Goal: Entertainment & Leisure: Consume media (video, audio)

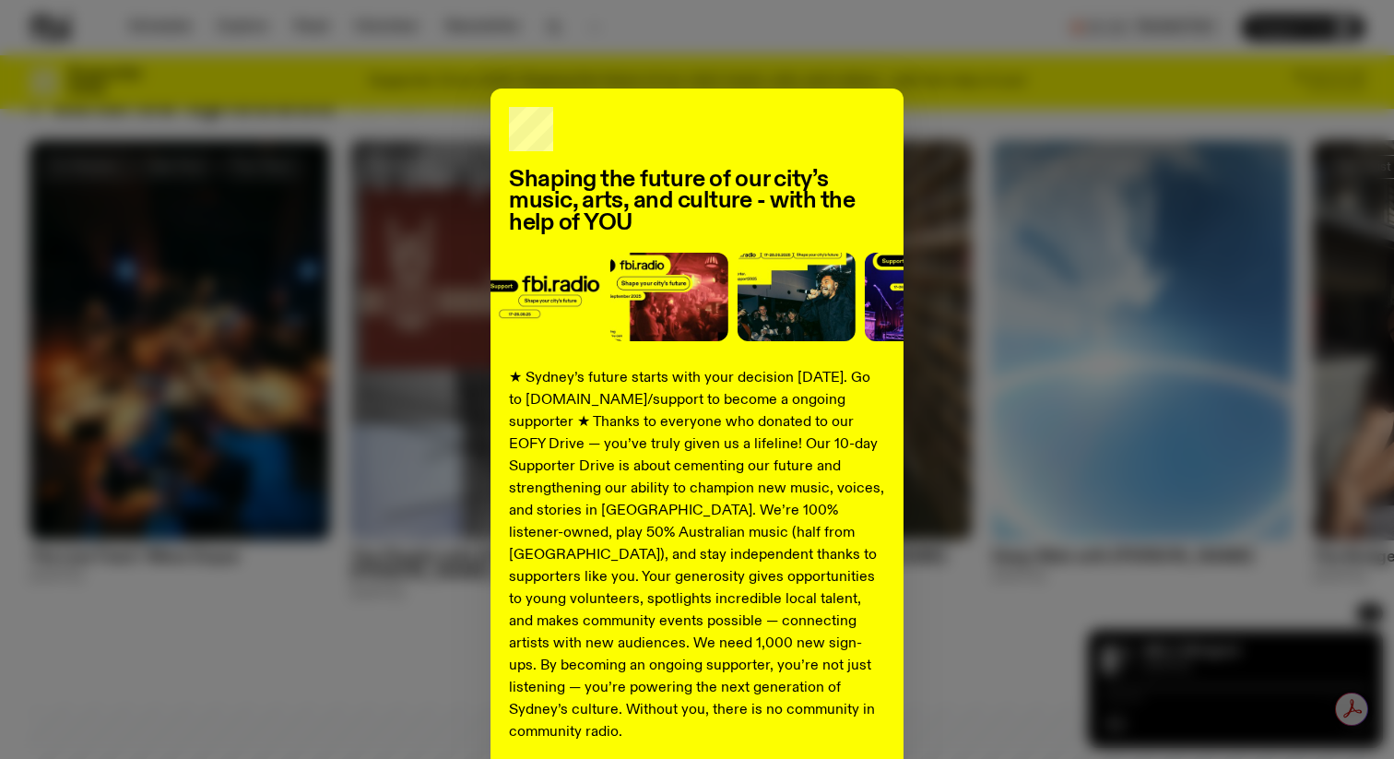
scroll to position [153, 0]
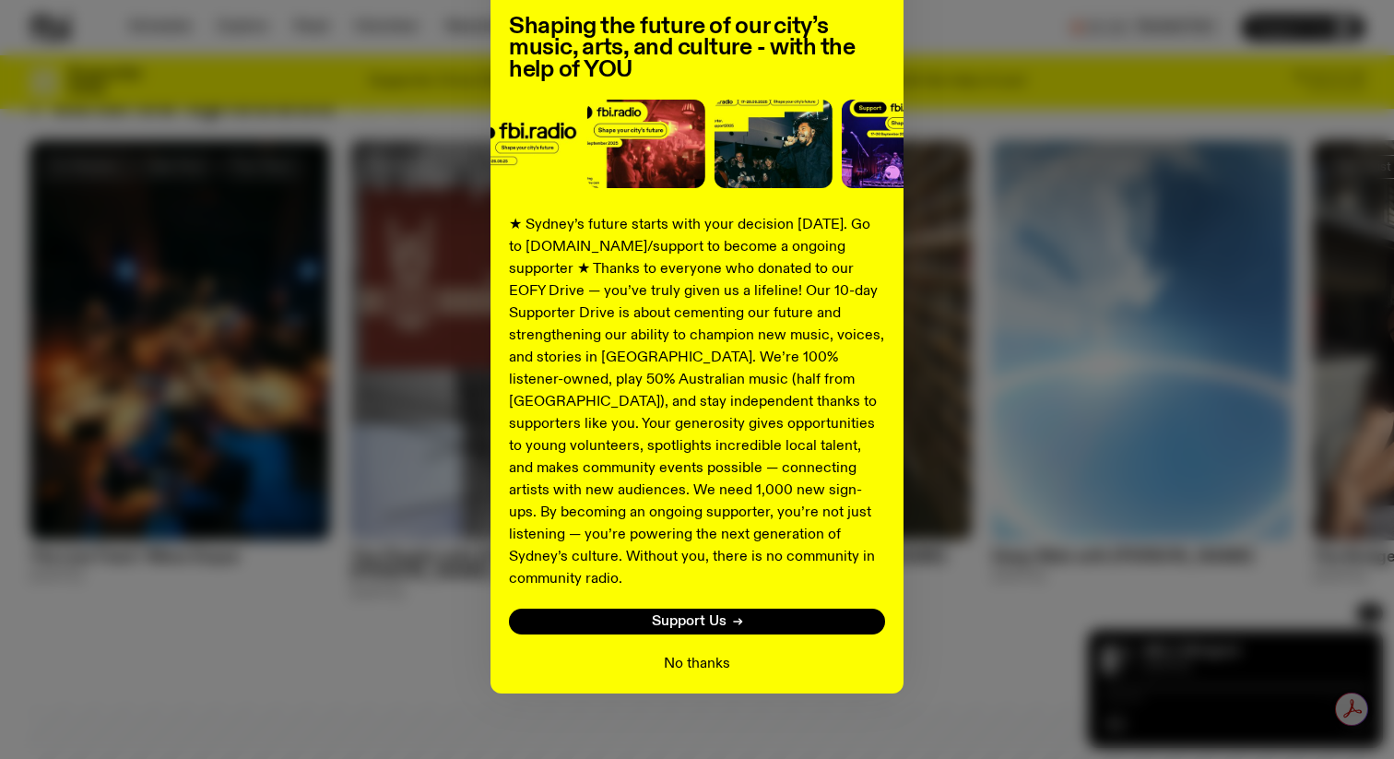
click at [675, 653] on button "No thanks" at bounding box center [697, 664] width 66 height 22
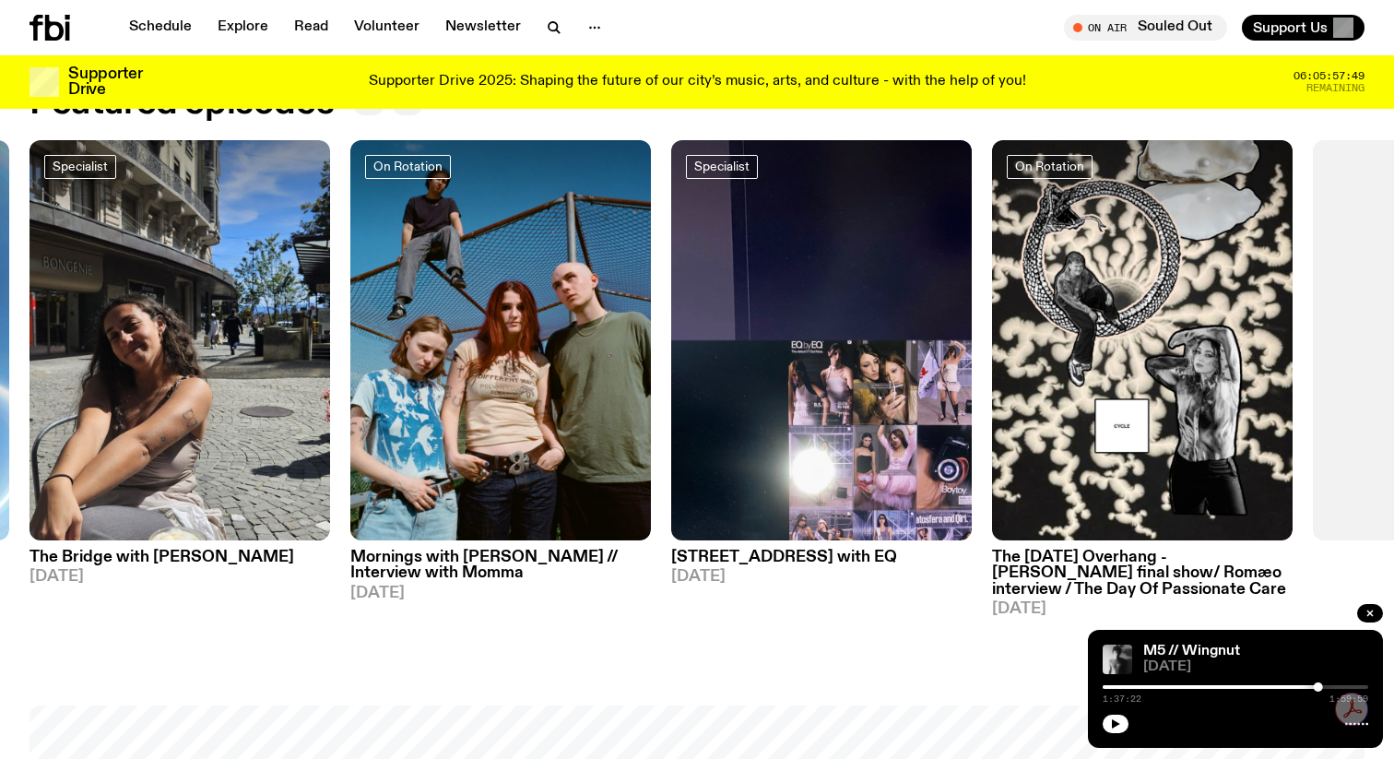
click at [161, 556] on h3 "The Bridge with [PERSON_NAME]" at bounding box center [179, 557] width 300 height 16
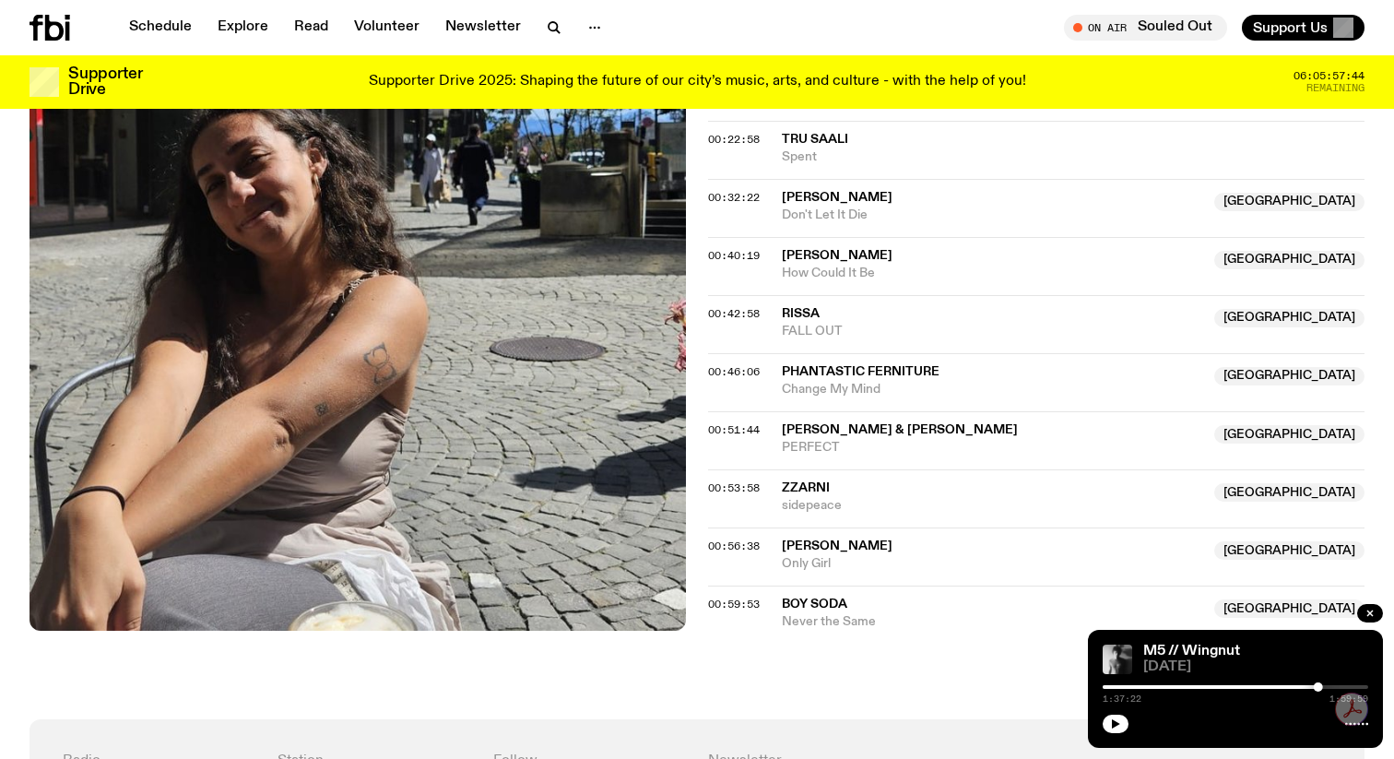
scroll to position [941, 0]
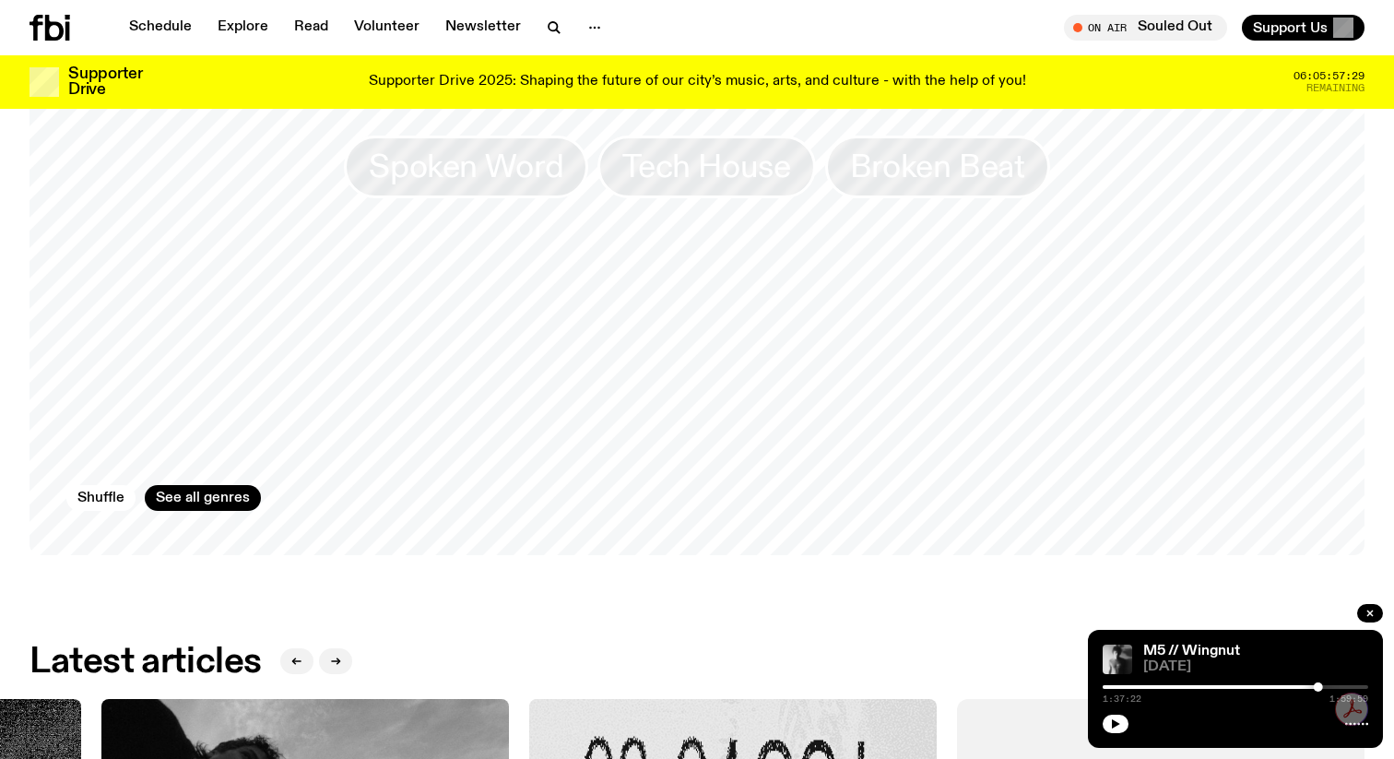
scroll to position [1732, 0]
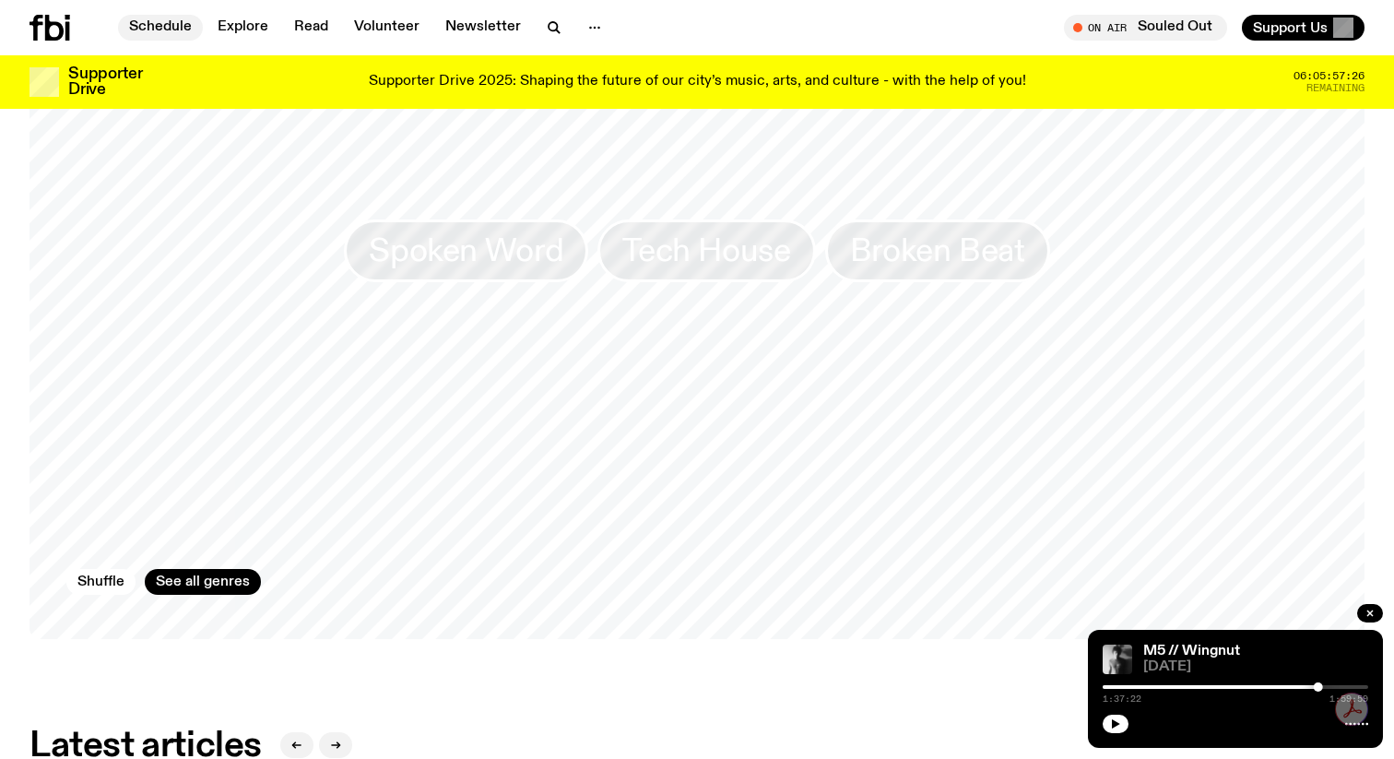
click at [161, 19] on link "Schedule" at bounding box center [160, 28] width 85 height 26
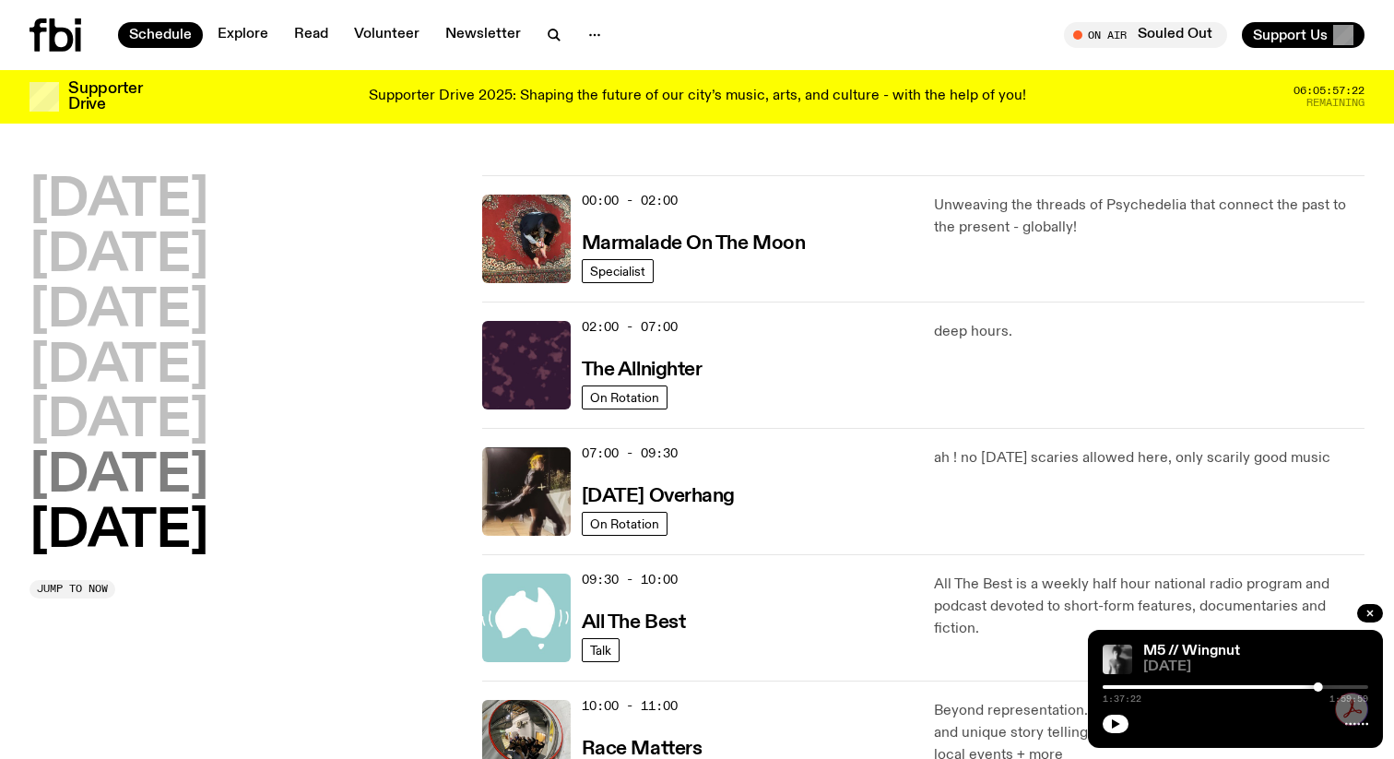
click at [162, 466] on h2 "[DATE]" at bounding box center [118, 477] width 179 height 52
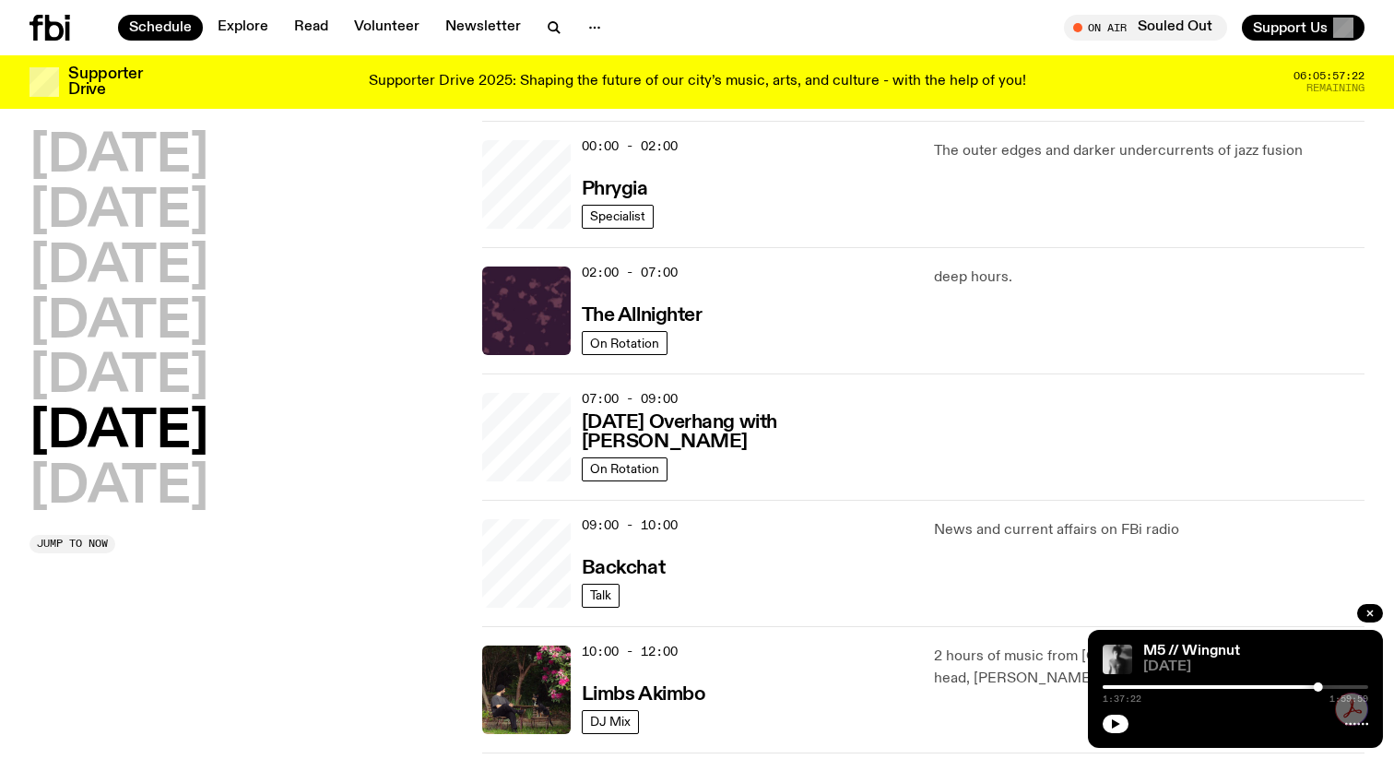
scroll to position [52, 0]
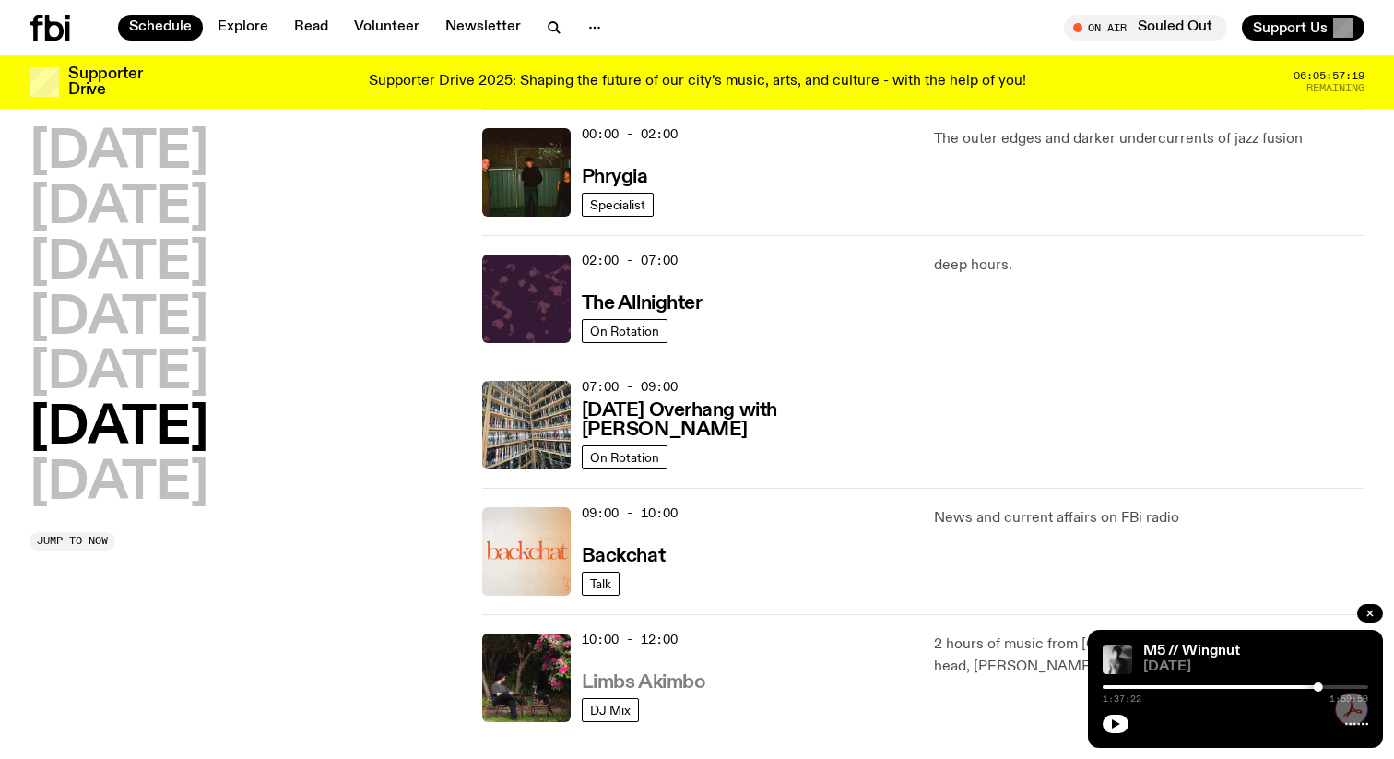
click at [657, 674] on h3 "Limbs Akimbo" at bounding box center [644, 682] width 124 height 19
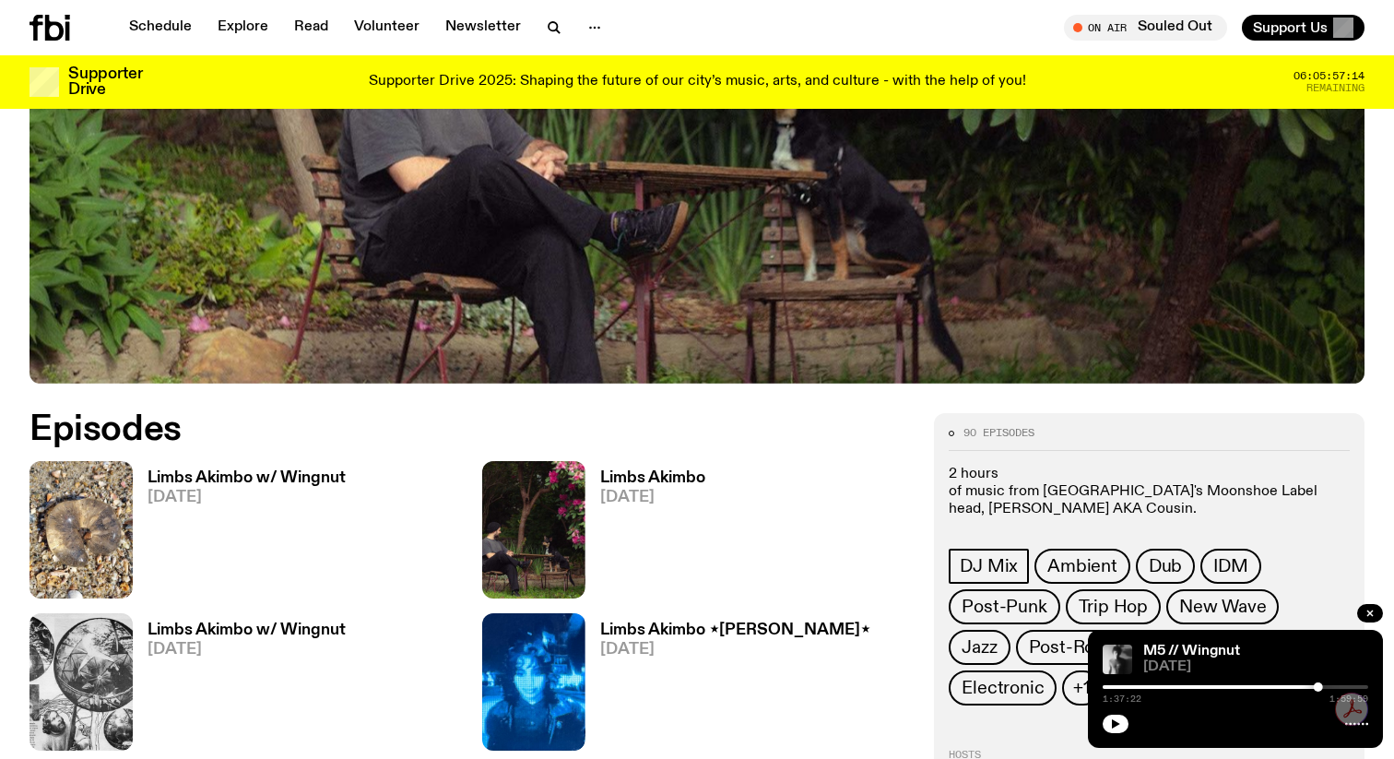
scroll to position [631, 0]
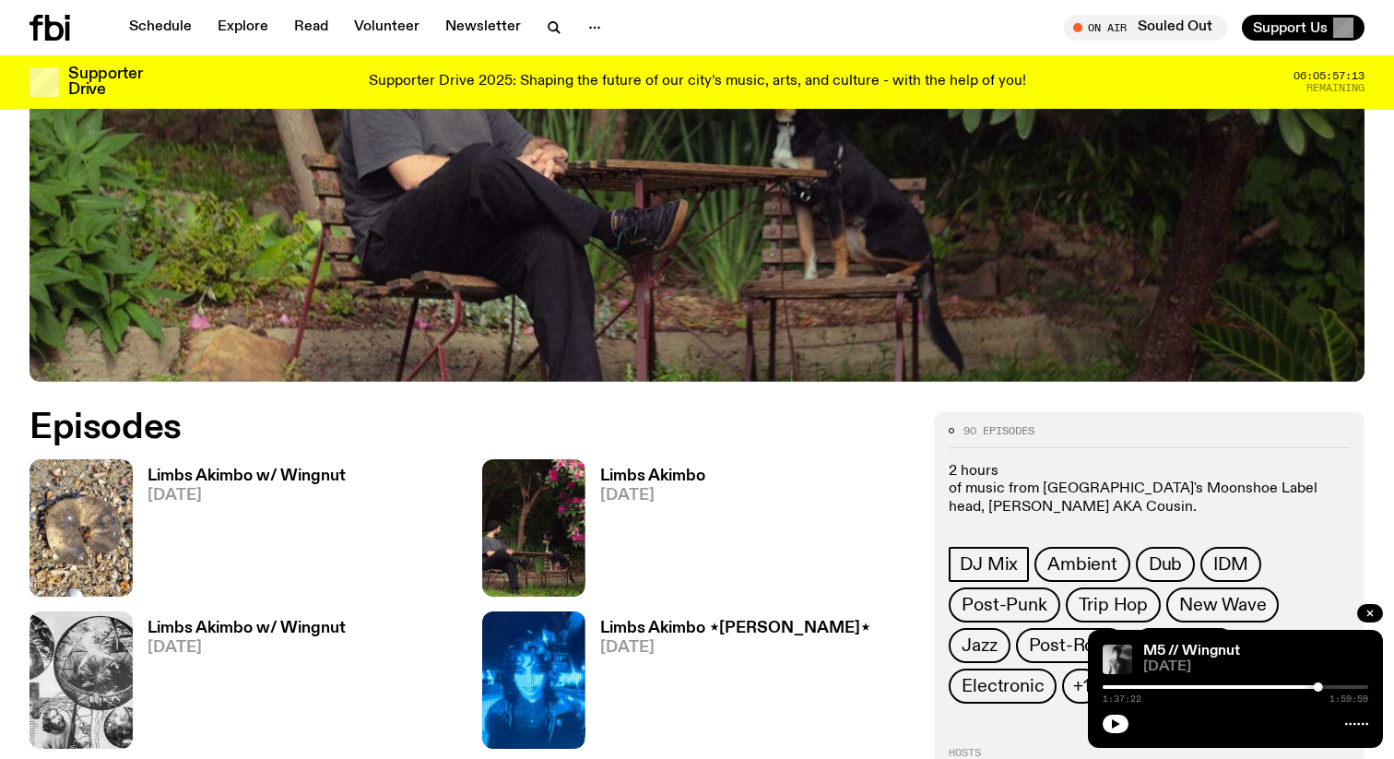
click at [215, 479] on h3 "Limbs Akimbo w/ Wingnut" at bounding box center [246, 476] width 198 height 16
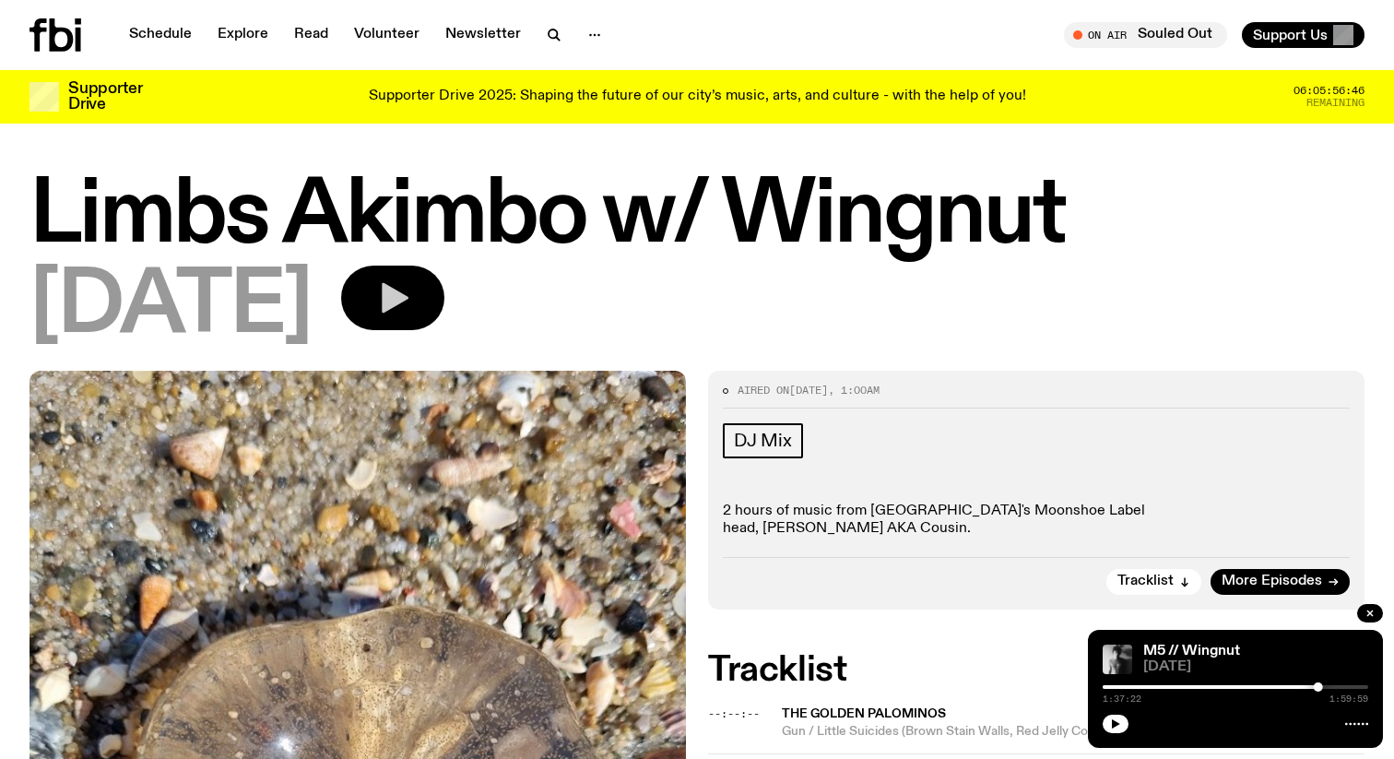
click at [432, 303] on button "button" at bounding box center [392, 297] width 103 height 65
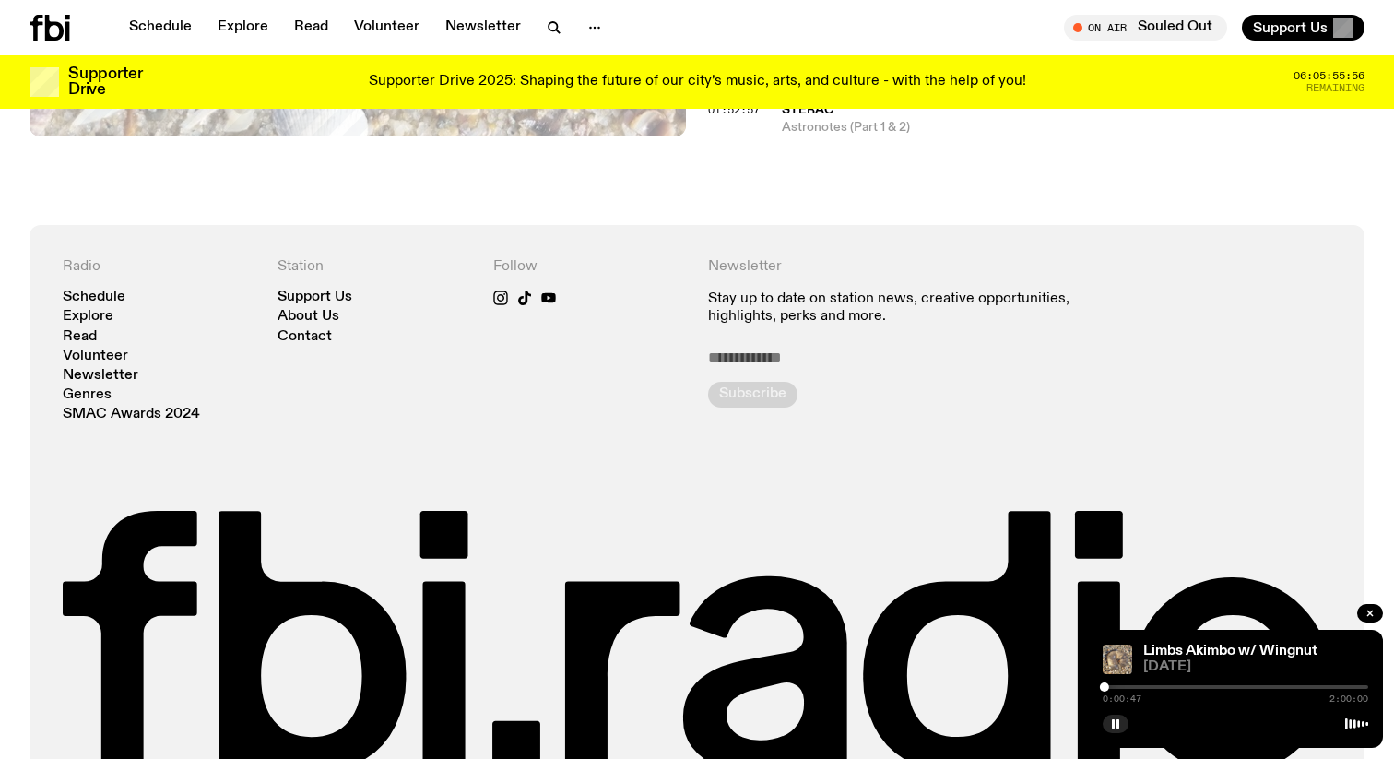
scroll to position [1866, 0]
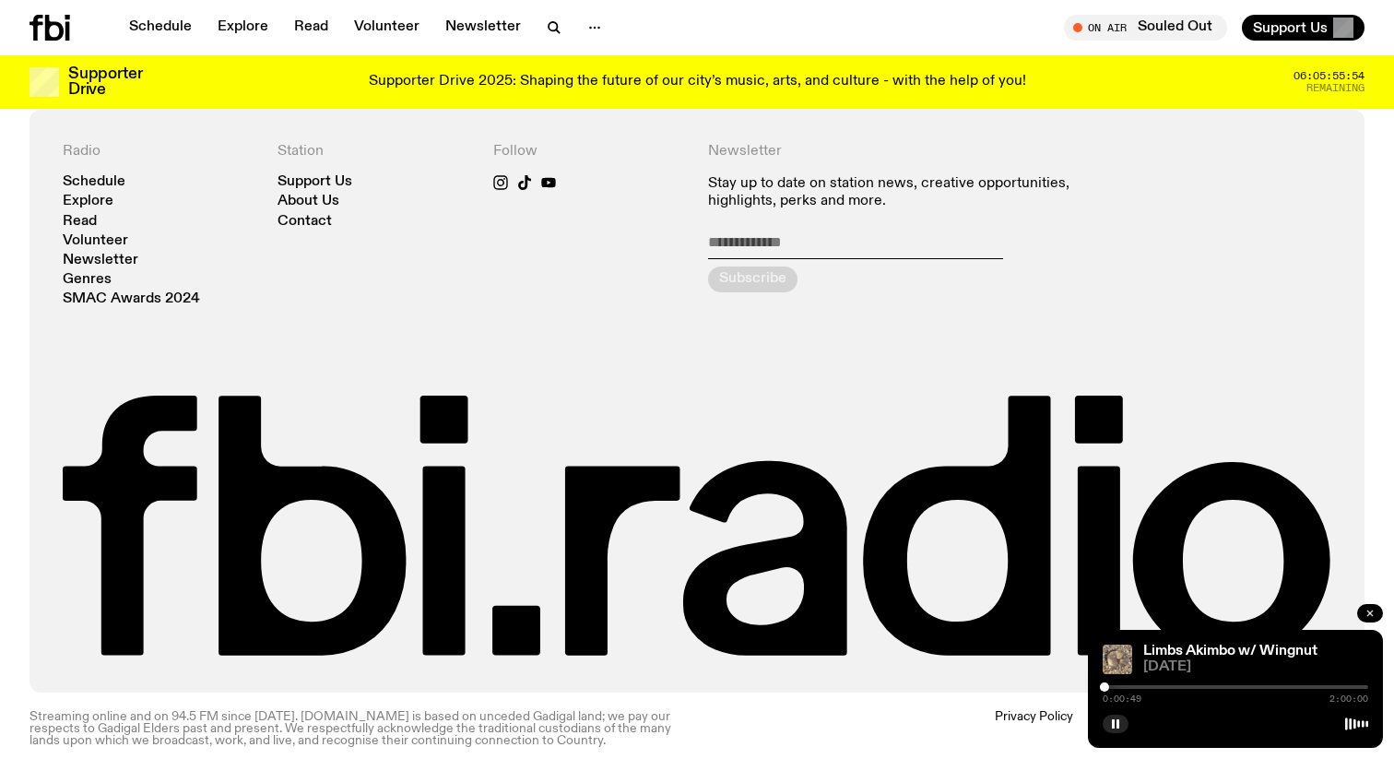
click at [1375, 614] on button "button" at bounding box center [1370, 613] width 26 height 18
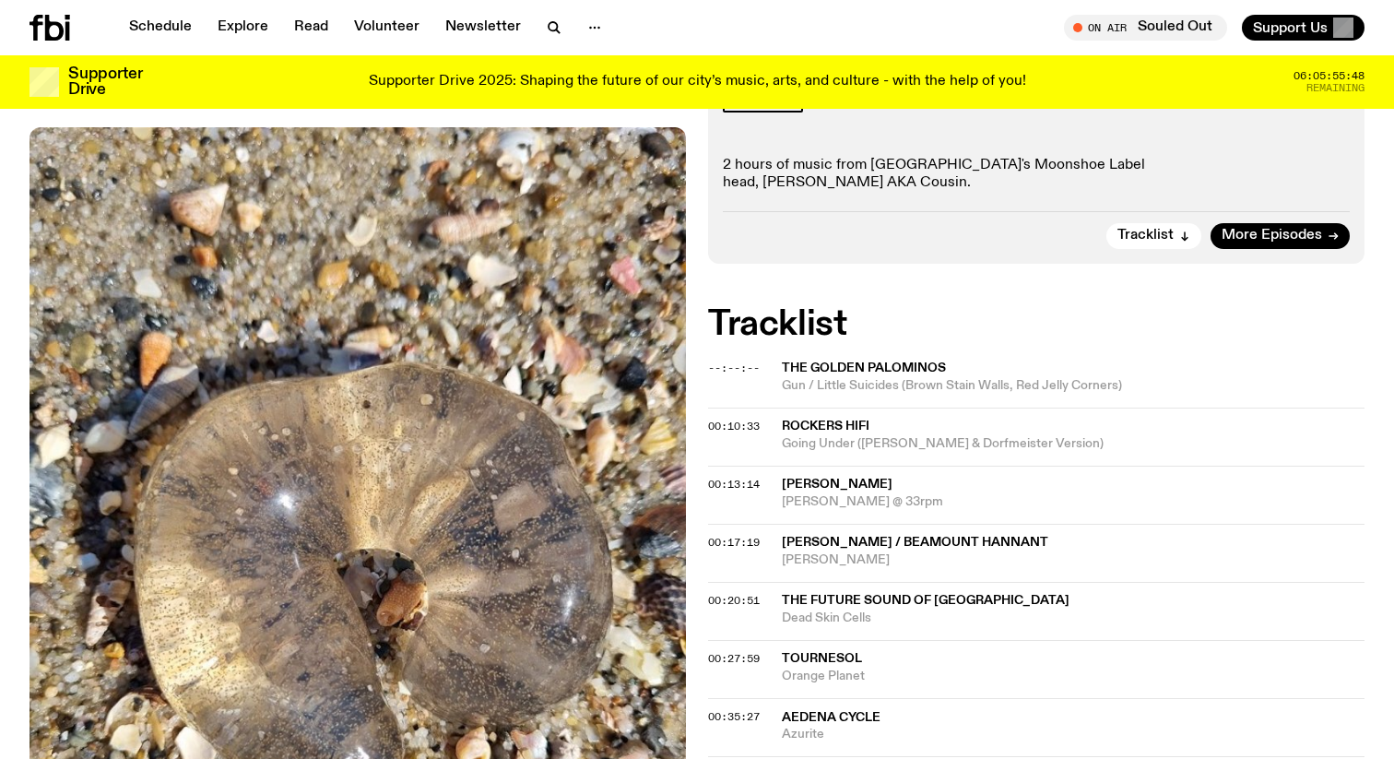
scroll to position [0, 0]
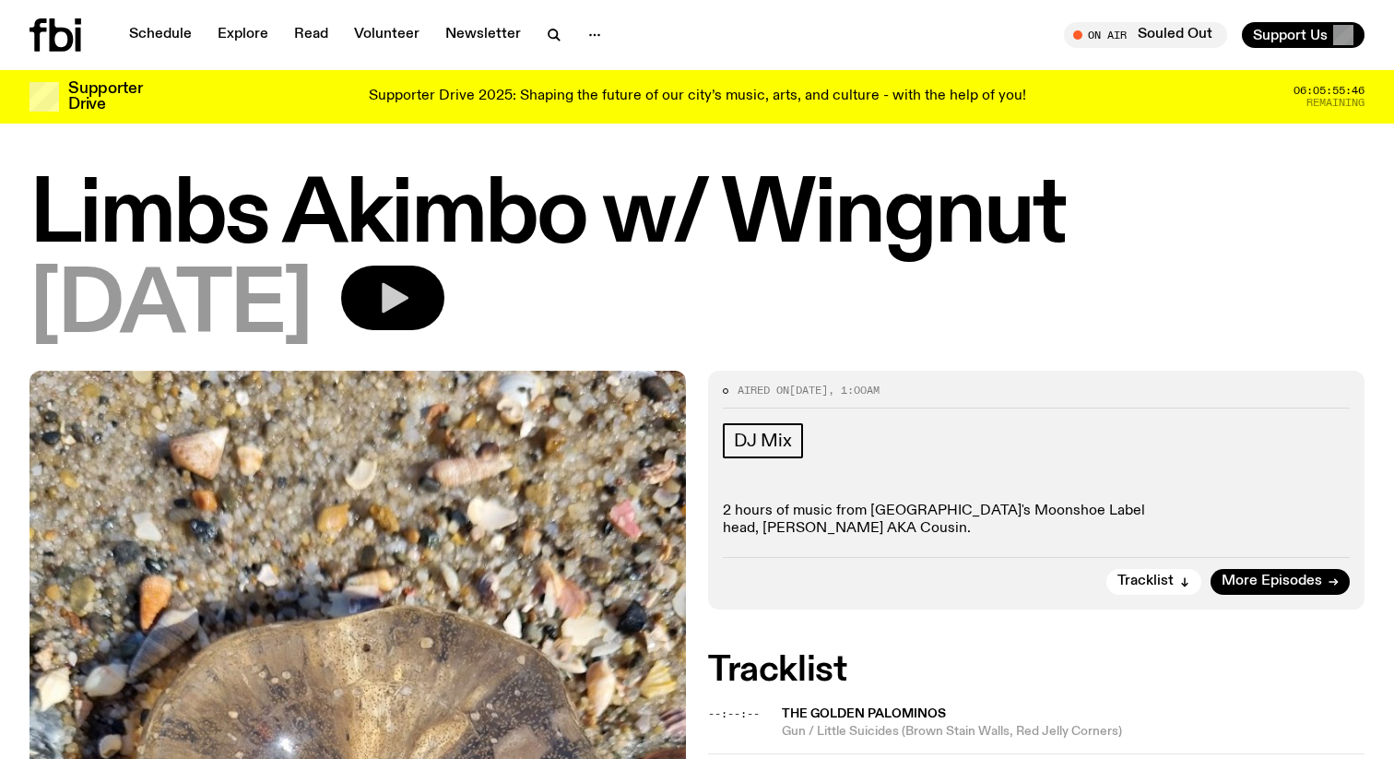
click at [426, 311] on button "button" at bounding box center [392, 297] width 103 height 65
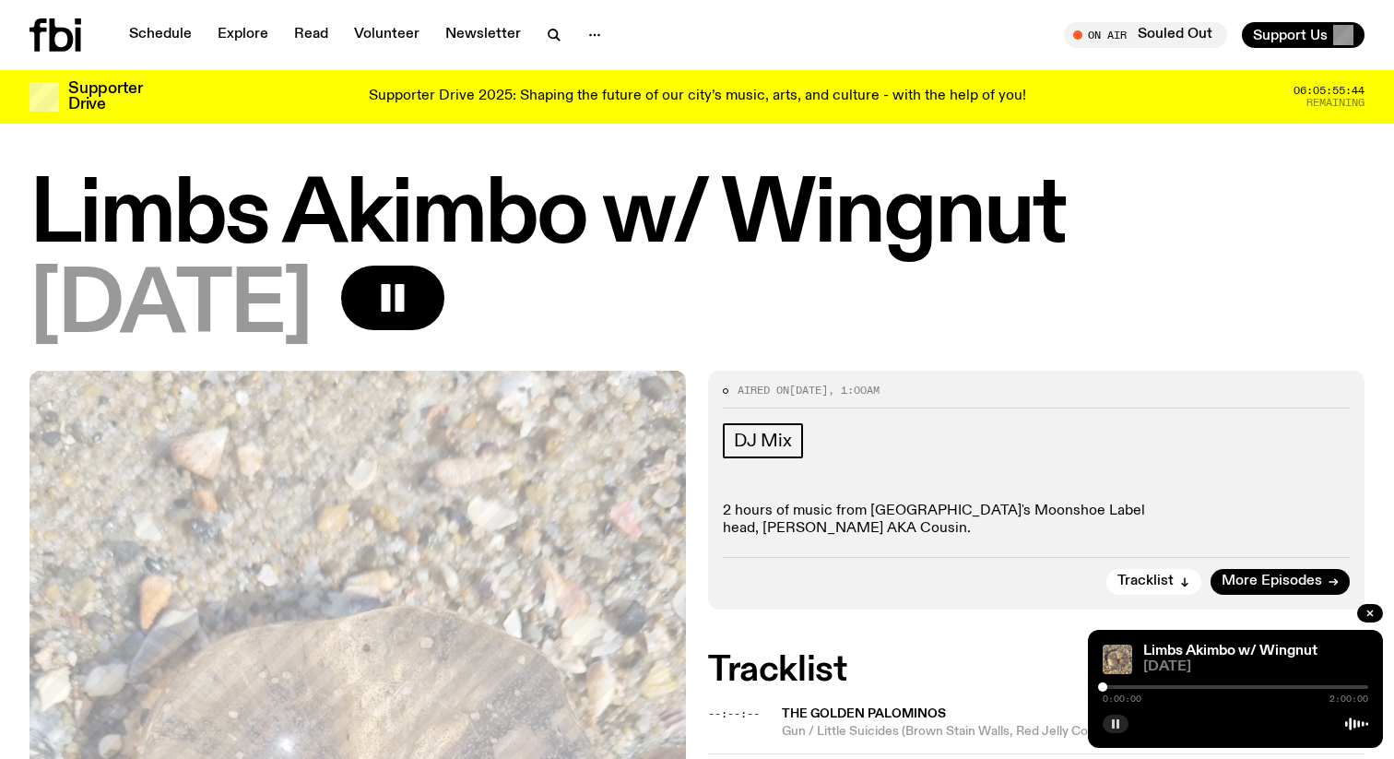
click at [1116, 725] on rect "button" at bounding box center [1117, 723] width 3 height 9
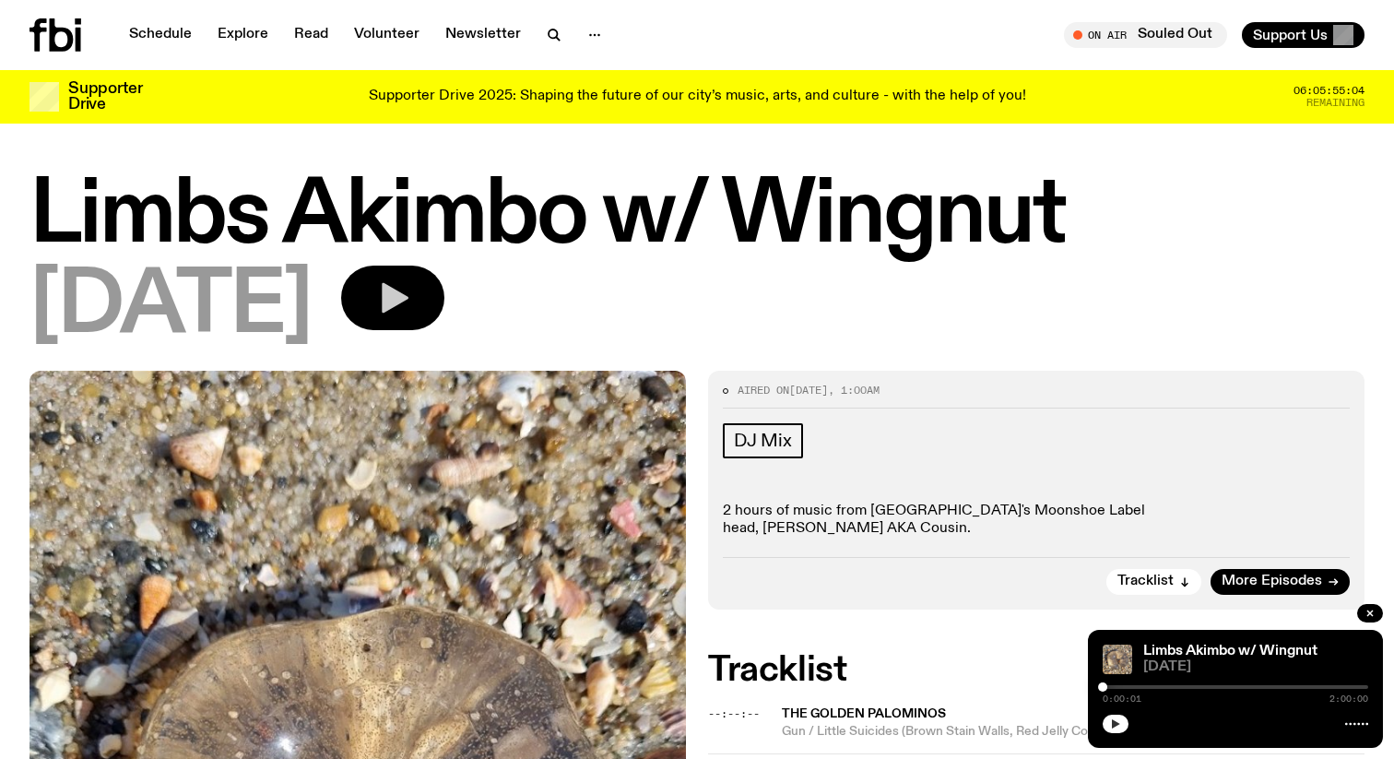
click at [411, 288] on icon "button" at bounding box center [392, 297] width 37 height 37
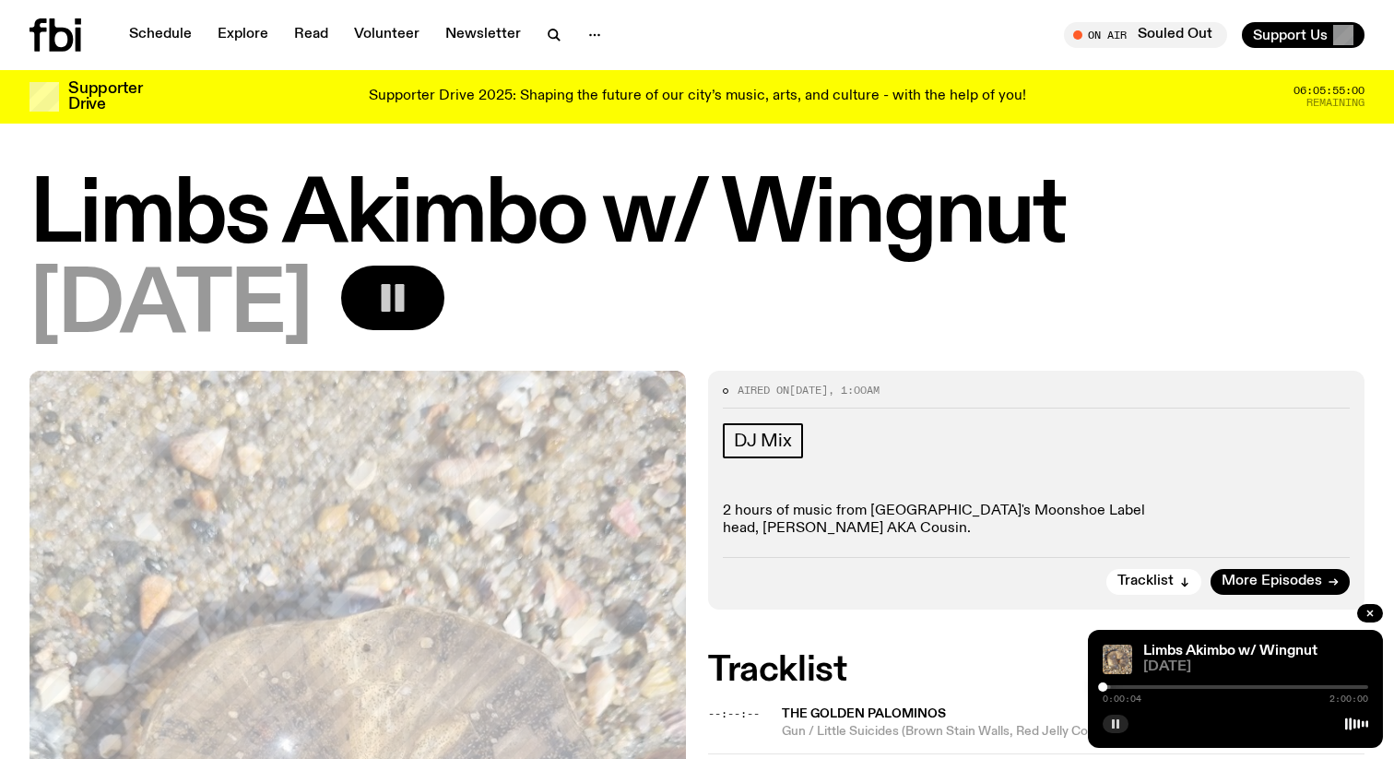
click at [1106, 688] on div at bounding box center [1102, 686] width 9 height 9
click at [1104, 688] on div at bounding box center [1104, 686] width 9 height 9
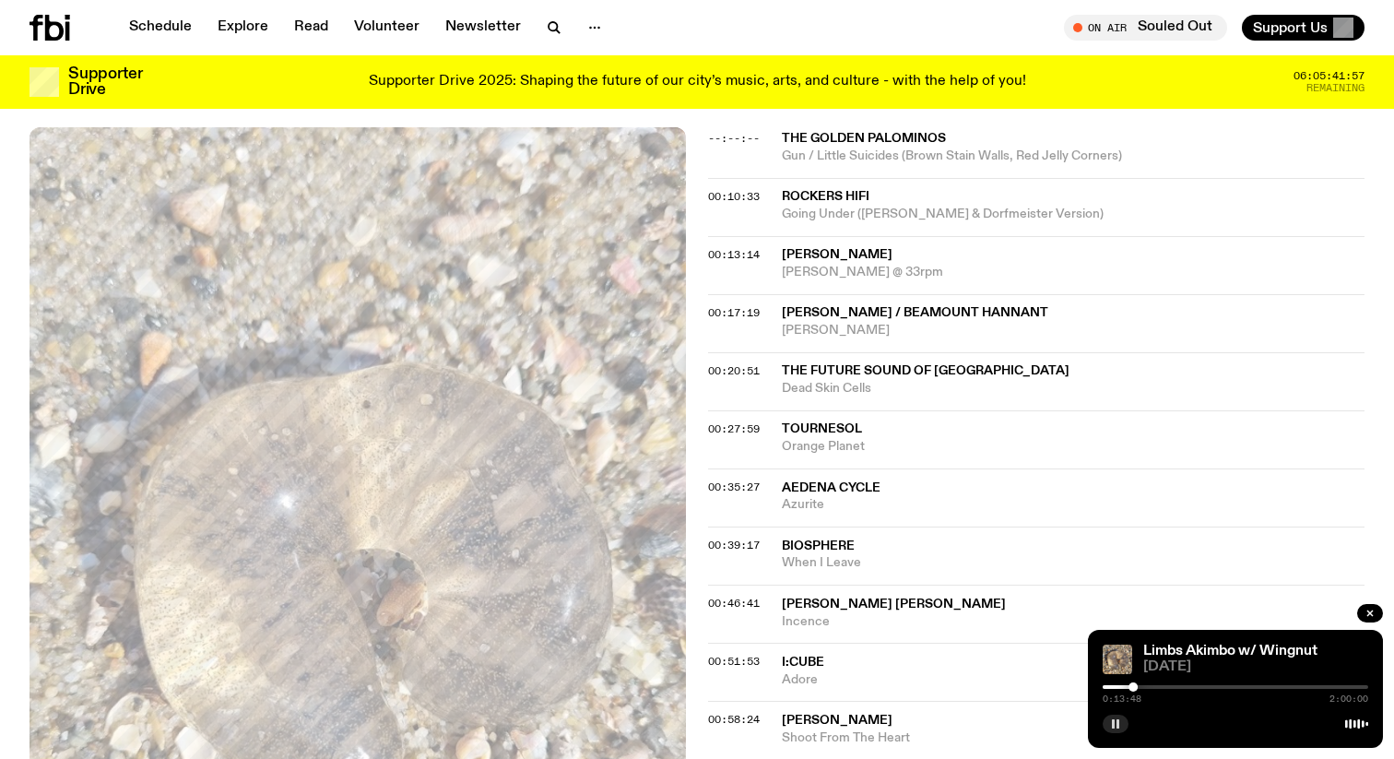
scroll to position [562, 0]
